Goal: Find specific page/section: Find specific page/section

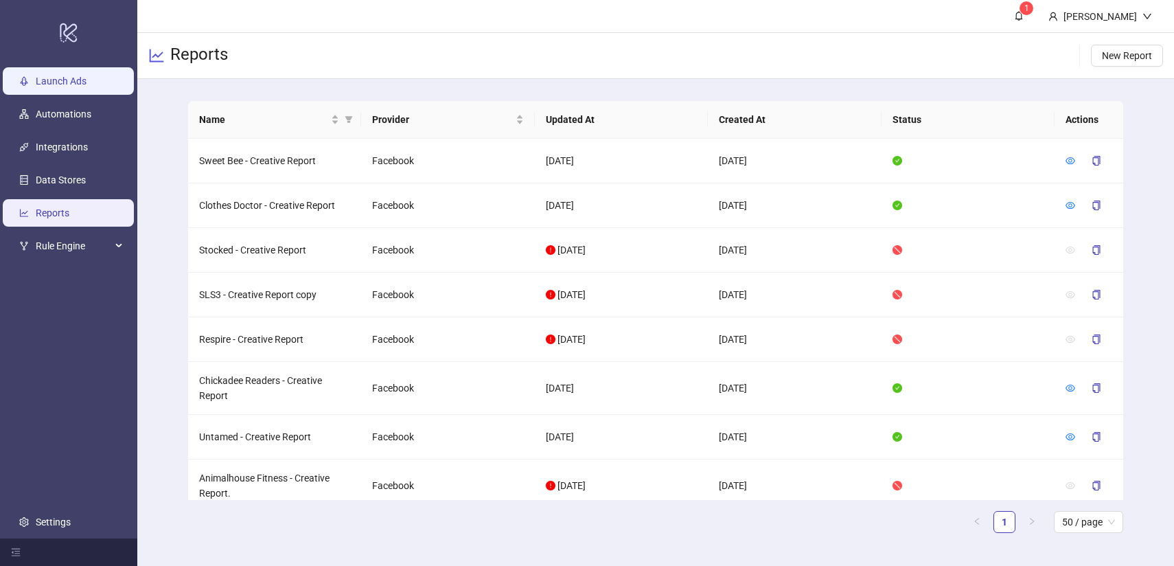
click at [69, 78] on link "Launch Ads" at bounding box center [61, 80] width 51 height 11
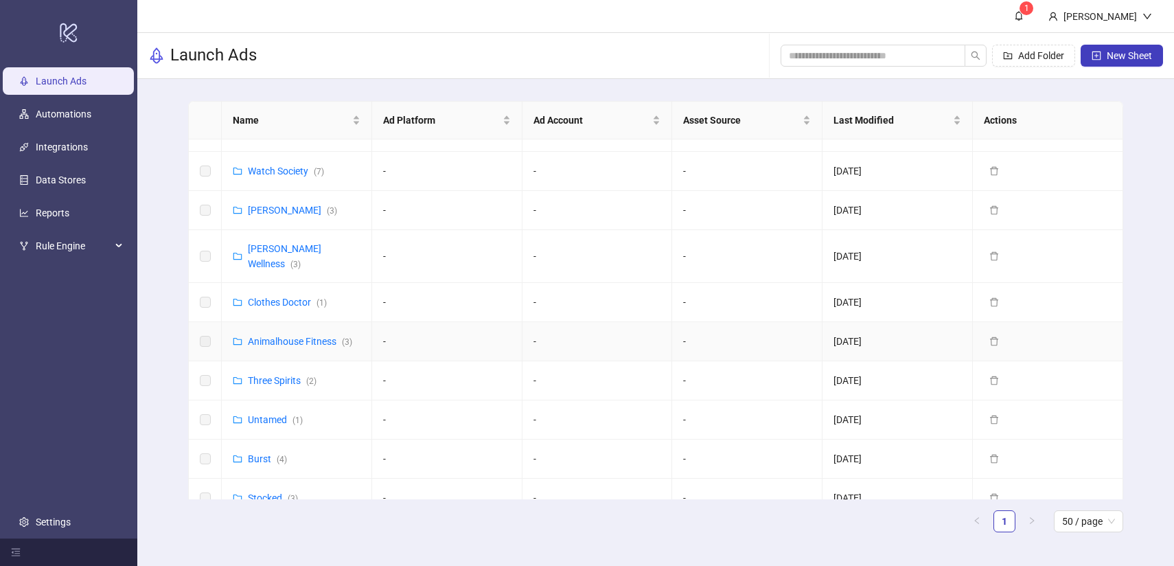
scroll to position [67, 0]
click at [272, 373] on link "Three Spirits ( 2 )" at bounding box center [282, 378] width 69 height 11
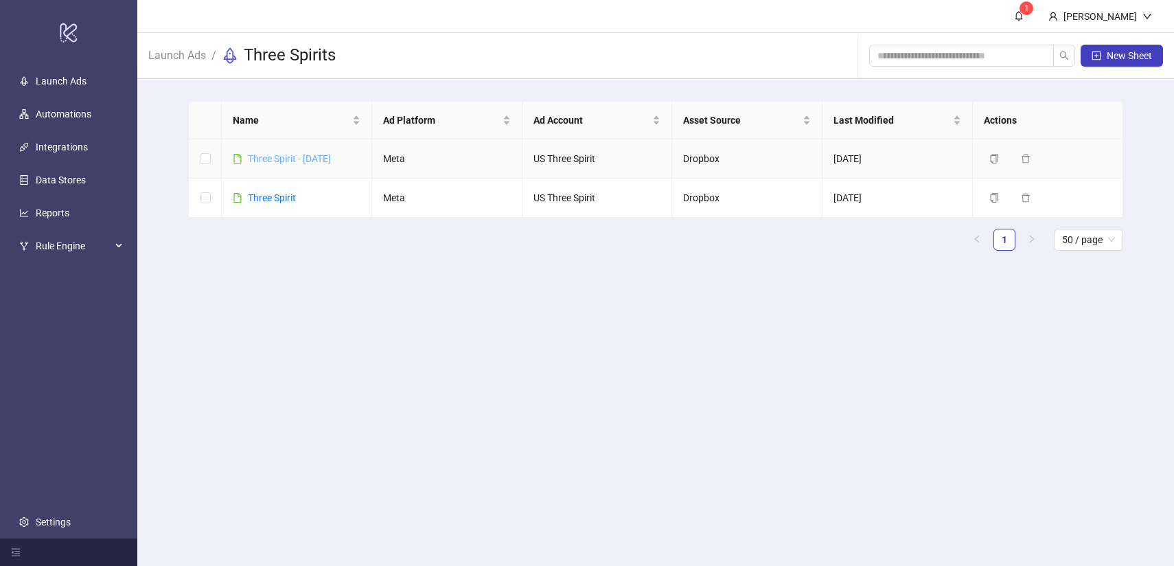
click at [301, 156] on link "Three Spirit - [DATE]" at bounding box center [289, 158] width 83 height 11
click at [266, 198] on link "Three Spirit" at bounding box center [272, 197] width 48 height 11
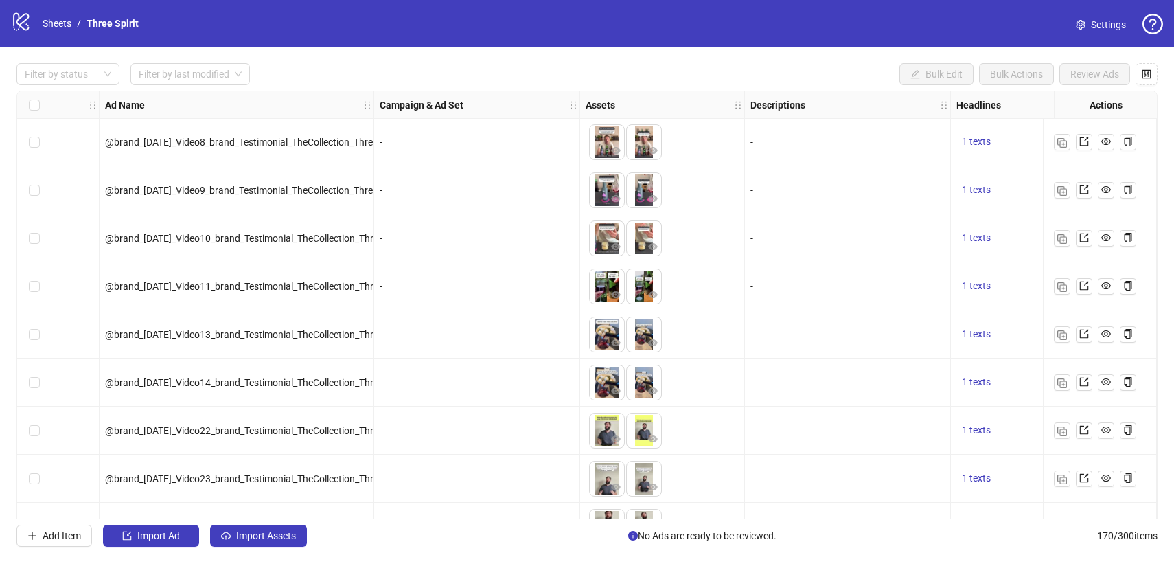
scroll to position [1, 0]
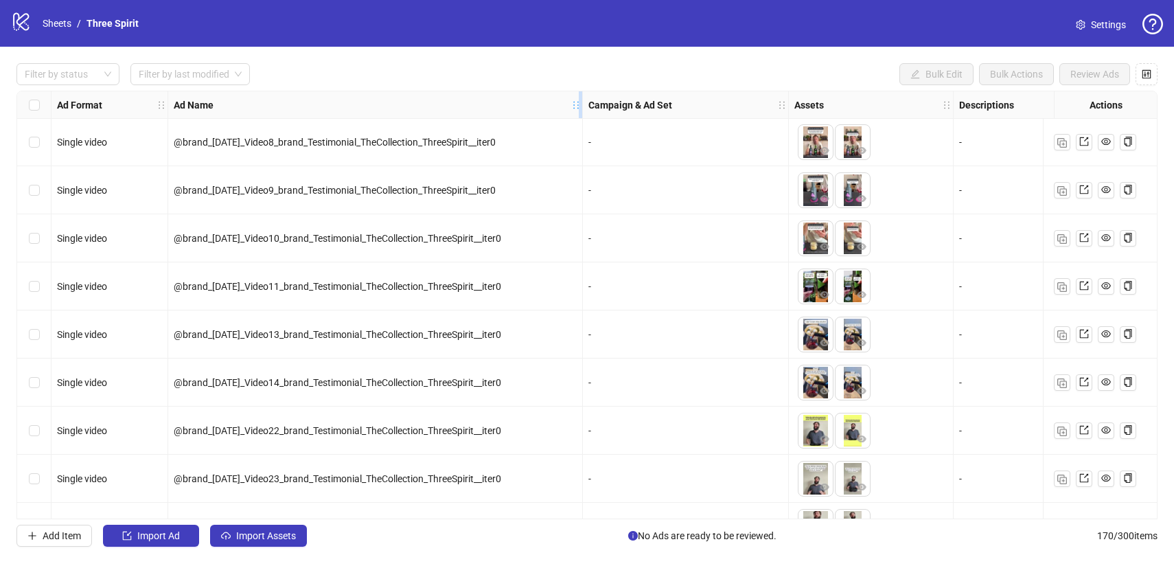
drag, startPoint x: 439, startPoint y: 95, endPoint x: 580, endPoint y: 95, distance: 140.7
click at [580, 95] on div "Resize Ad Name column" at bounding box center [580, 104] width 3 height 27
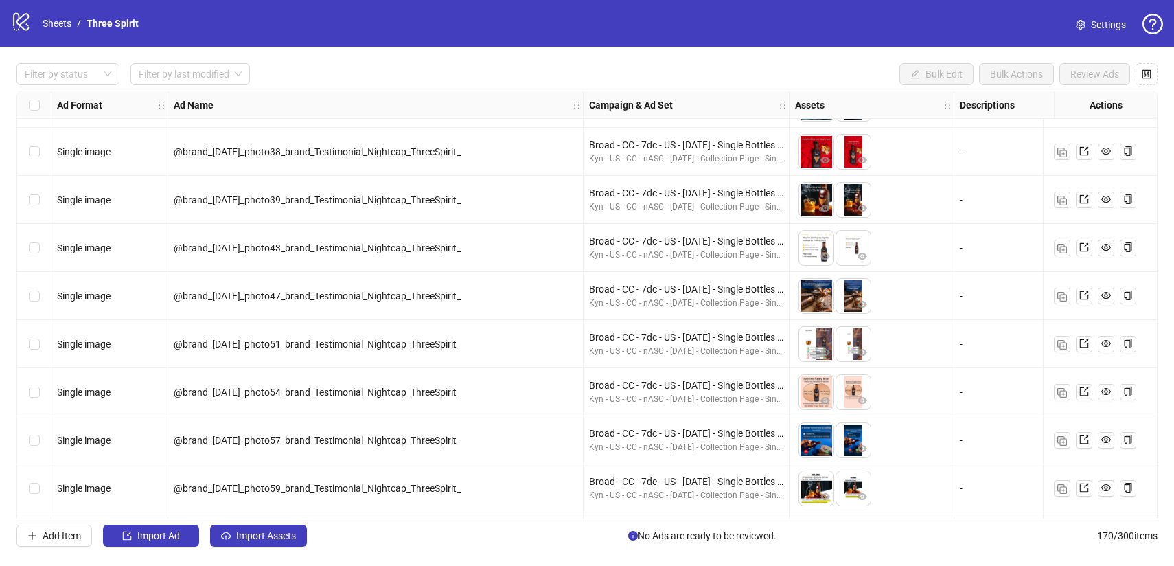
scroll to position [6583, 0]
